Goal: Find specific page/section: Find specific page/section

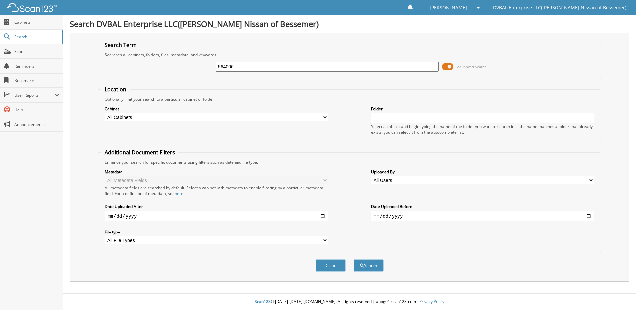
type input "564006"
click at [354, 259] on button "Search" at bounding box center [369, 265] width 30 height 12
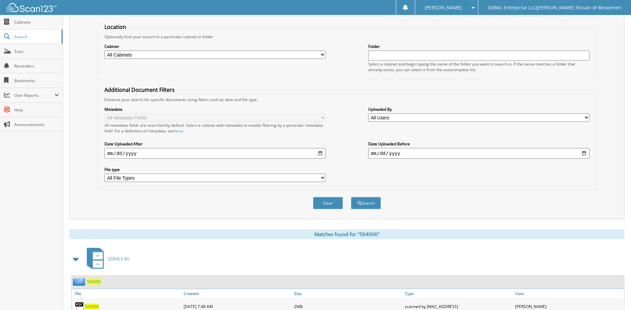
scroll to position [99, 0]
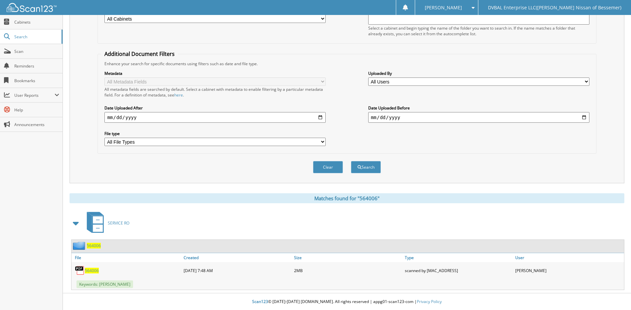
click at [90, 271] on span "564006" at bounding box center [92, 271] width 14 height 6
click at [92, 271] on span "564006" at bounding box center [92, 271] width 14 height 6
